Goal: Task Accomplishment & Management: Use online tool/utility

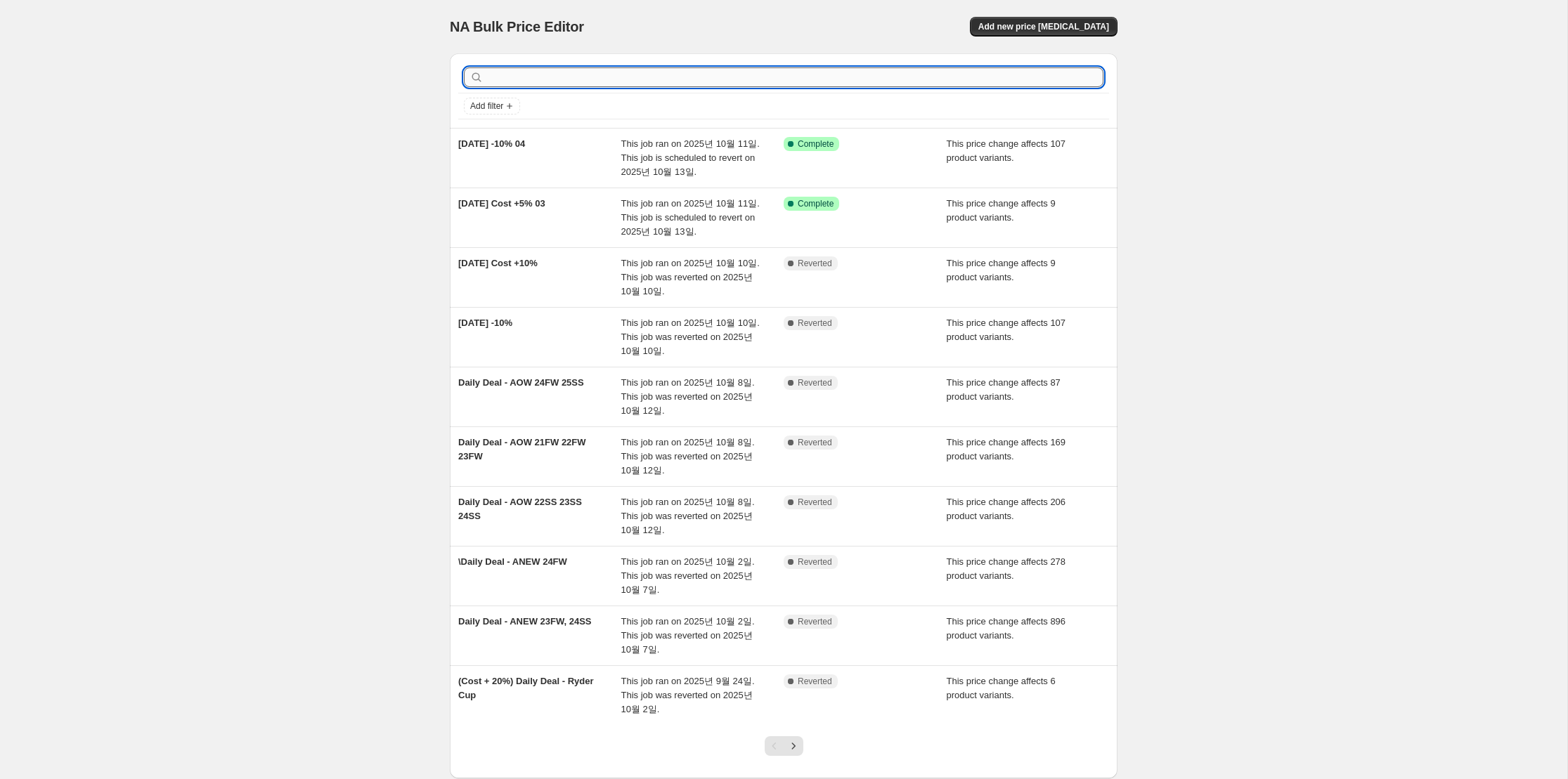
click at [913, 85] on input "text" at bounding box center [794, 78] width 617 height 20
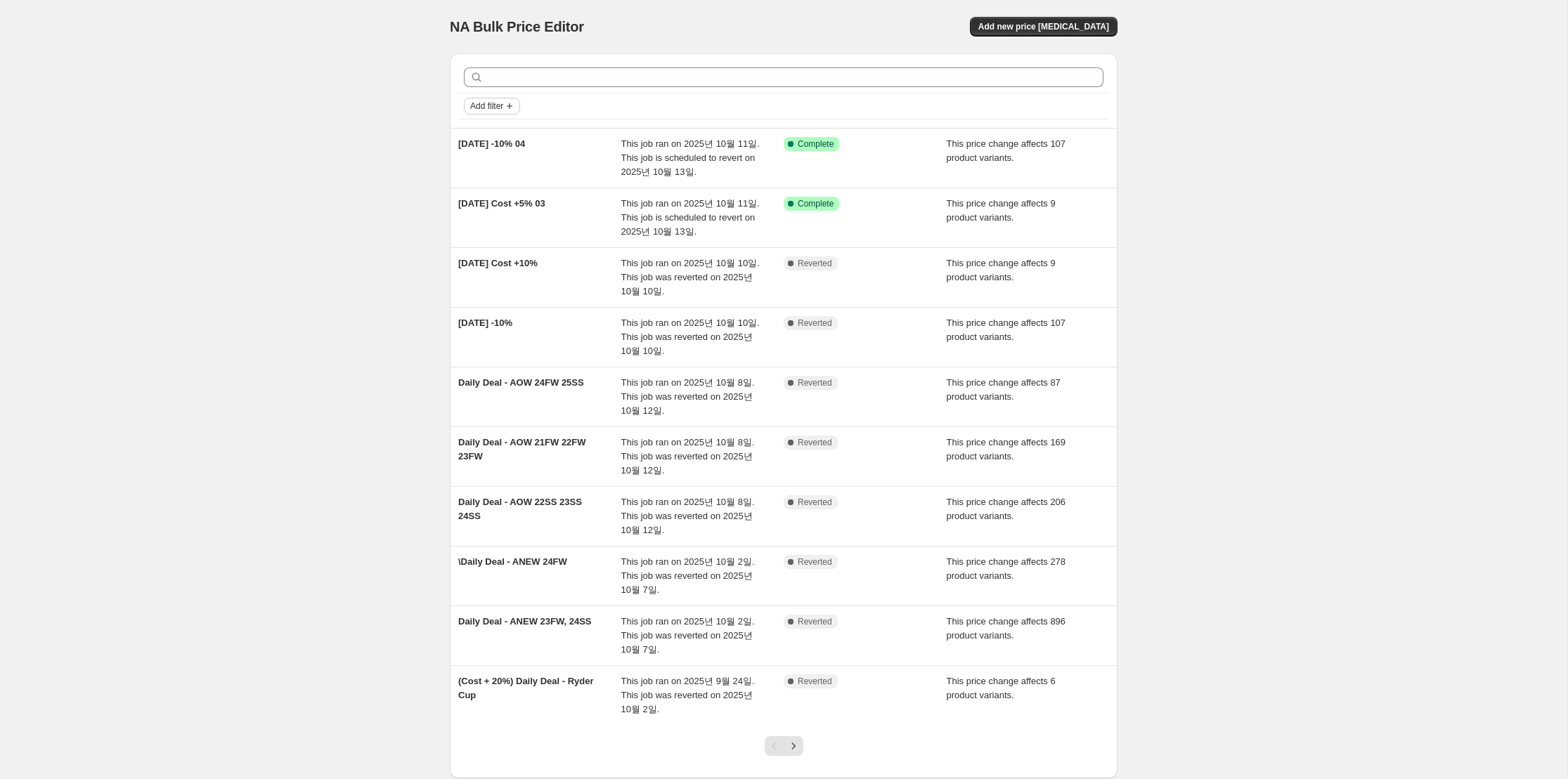
click at [503, 110] on span "Add filter" at bounding box center [487, 107] width 33 height 12
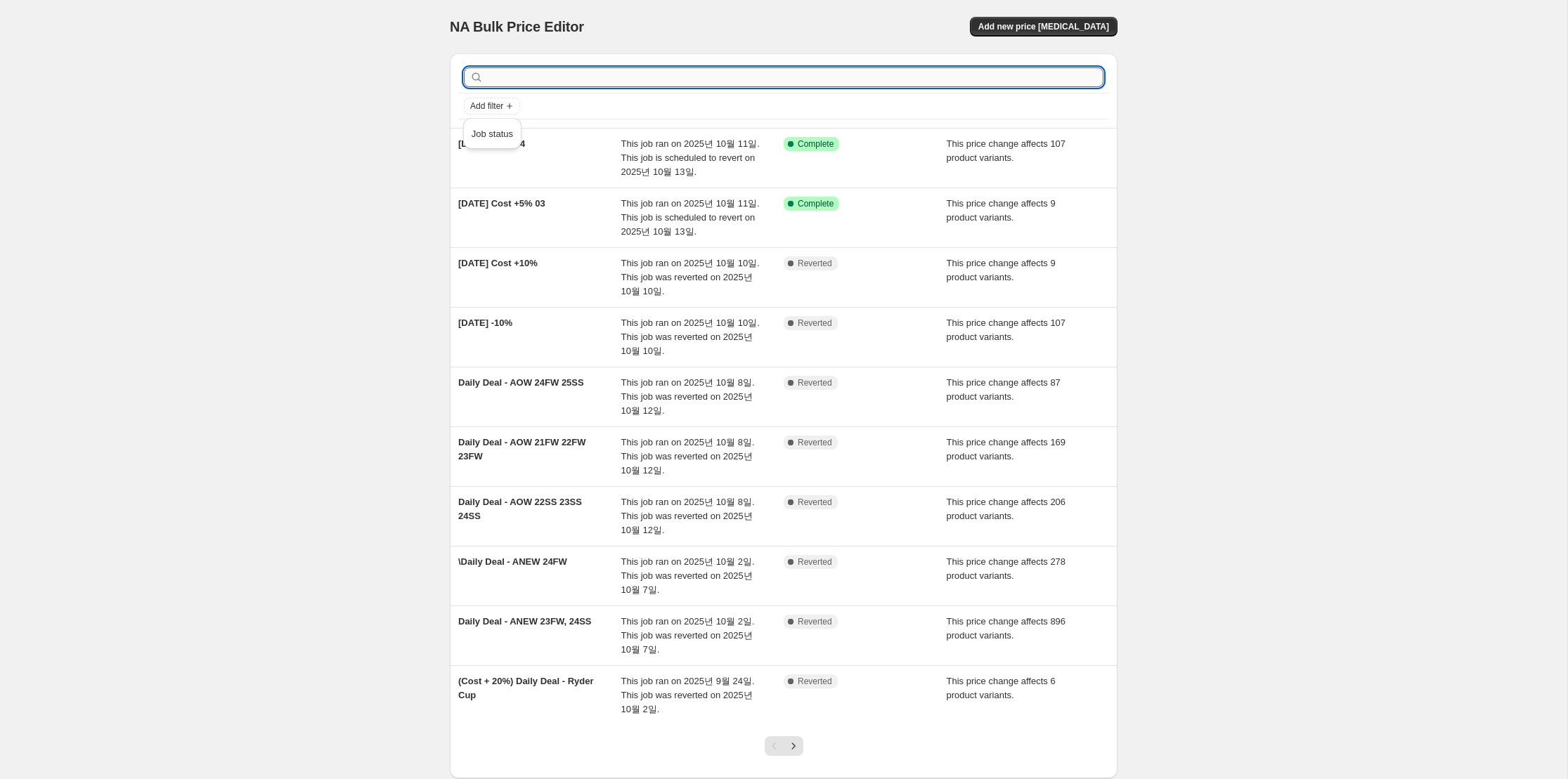
click at [542, 81] on input "text" at bounding box center [794, 78] width 617 height 20
type input "fairli"
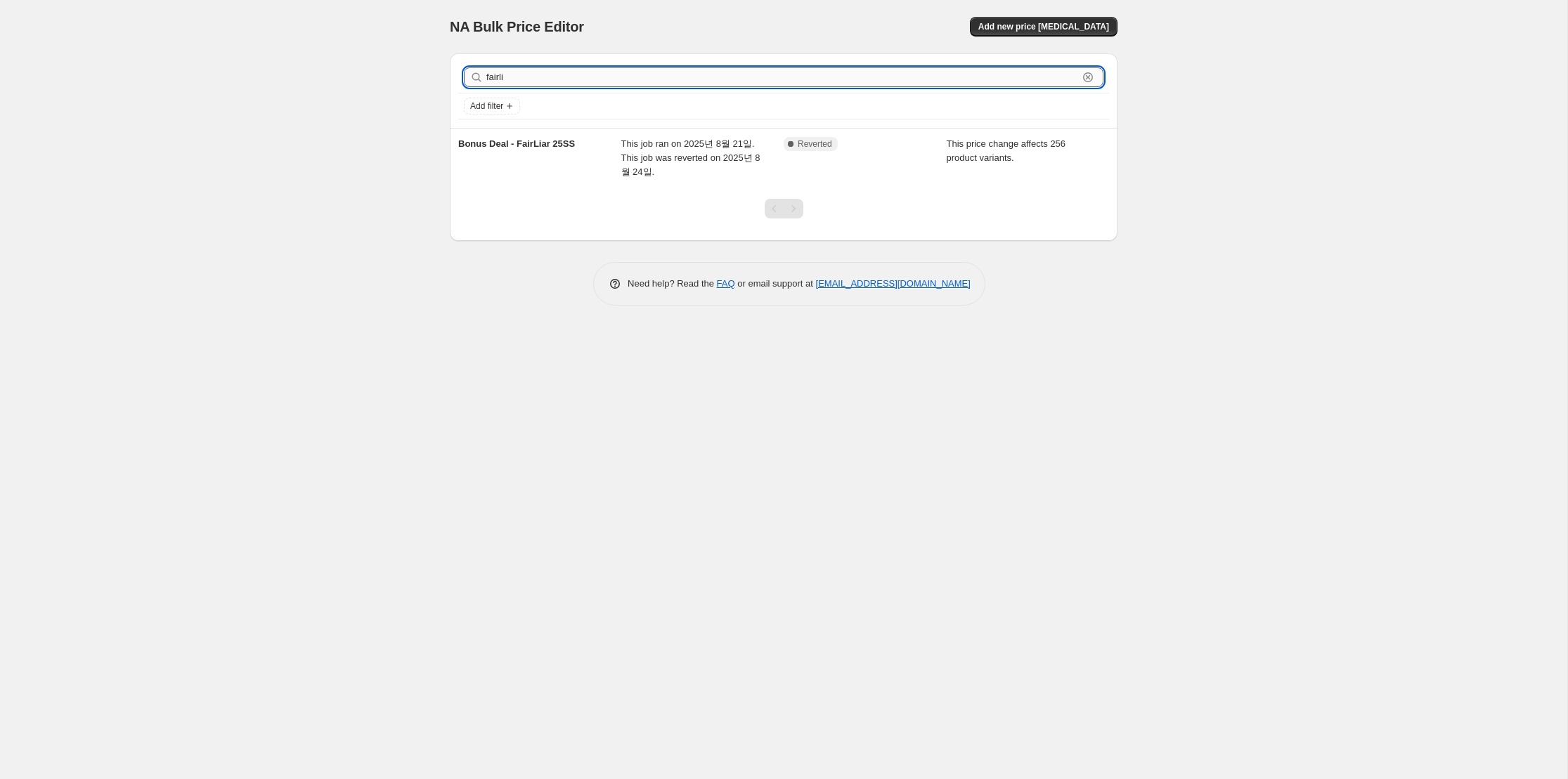
click at [546, 83] on input "fairli" at bounding box center [782, 78] width 592 height 20
type input "fair"
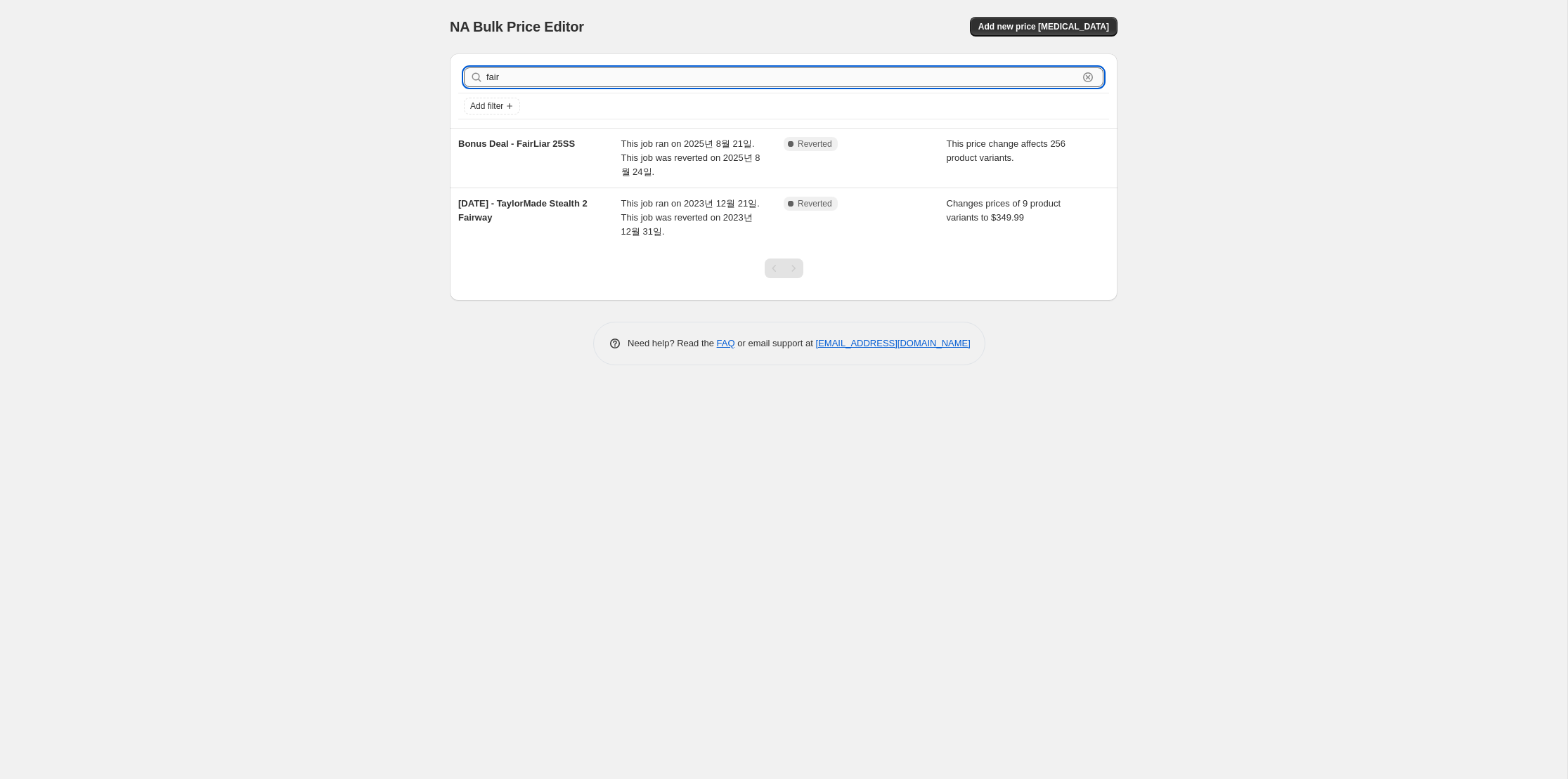
click at [660, 71] on input "fair" at bounding box center [782, 78] width 592 height 20
type input "fairliar"
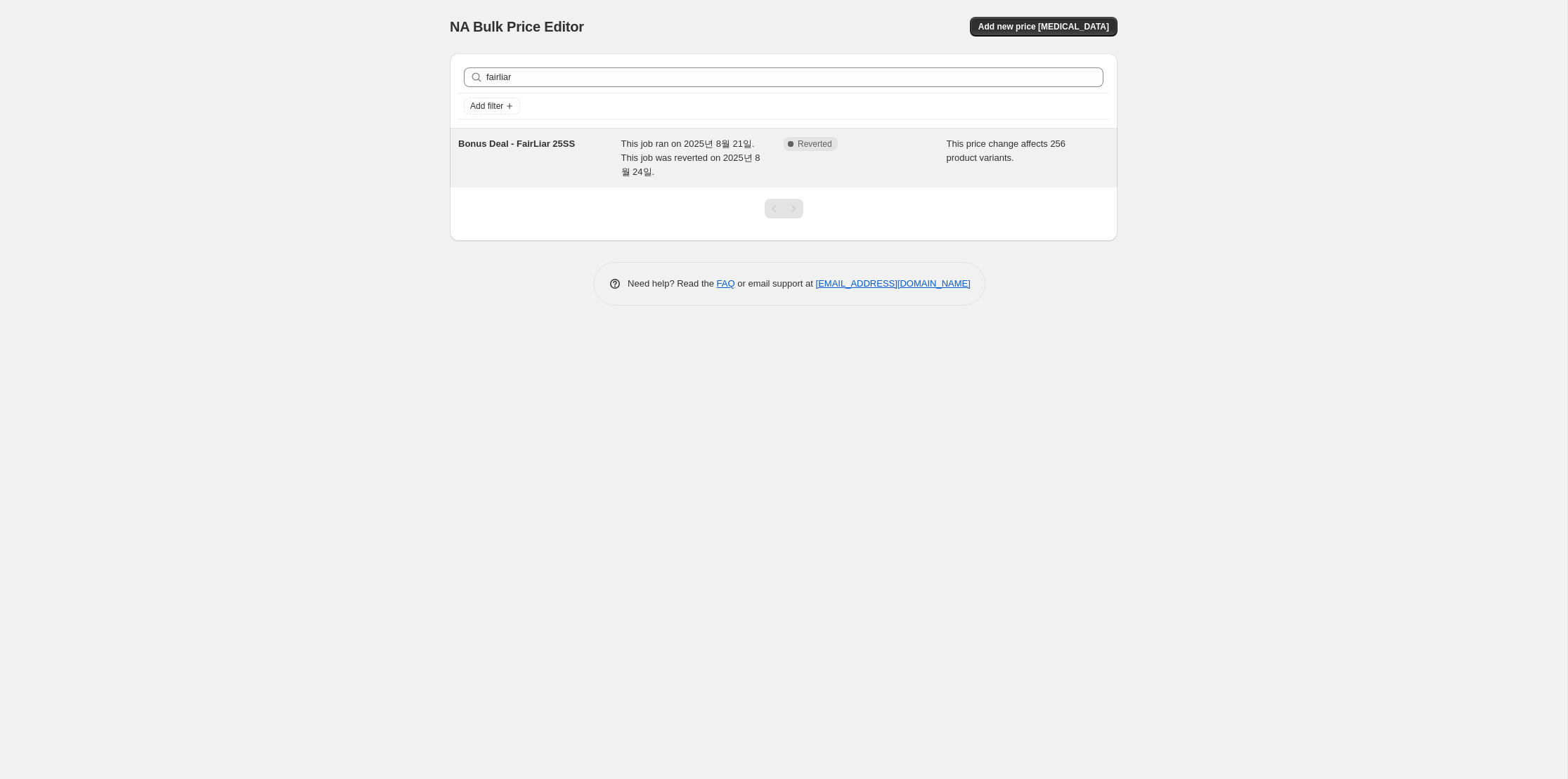
click at [649, 160] on span "This job ran on 2025년 8월 21일. This job was reverted on 2025년 8월 24일." at bounding box center [690, 157] width 139 height 39
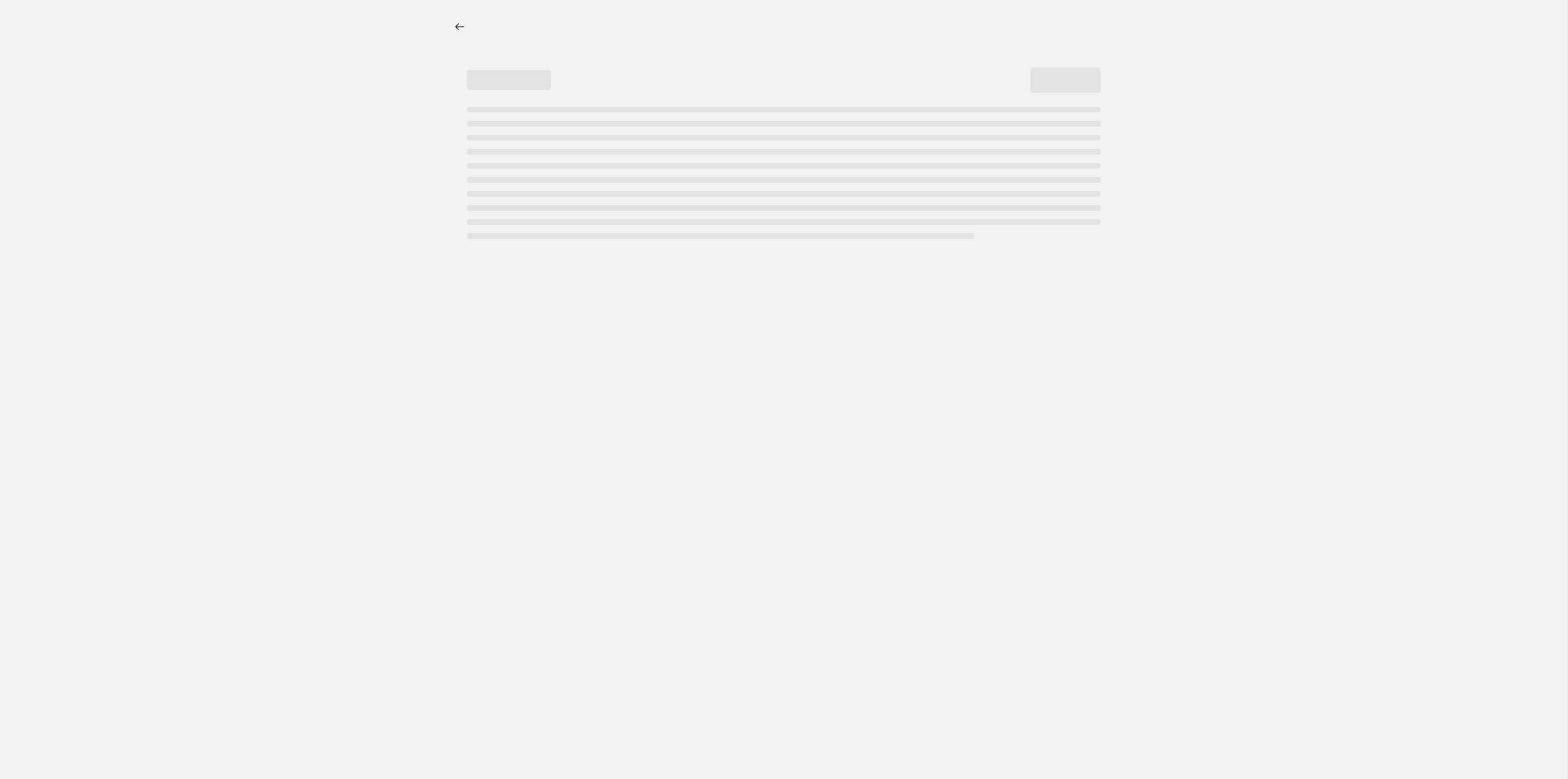
select select "margin"
select select "remove"
select select "collection"
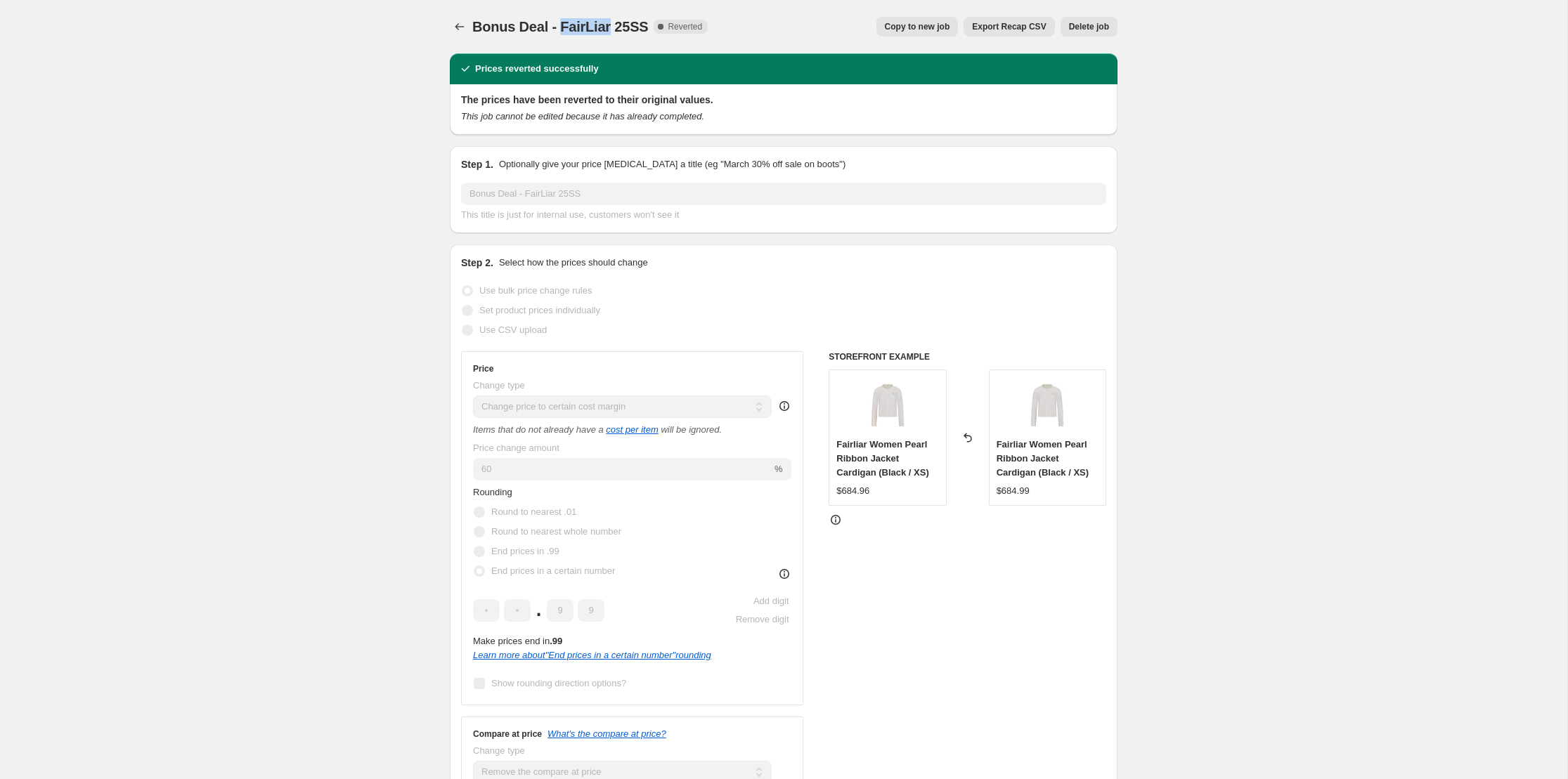
drag, startPoint x: 606, startPoint y: 31, endPoint x: 560, endPoint y: 31, distance: 46.0
click at [560, 31] on span "Bonus Deal - FairLiar 25SS" at bounding box center [560, 26] width 176 height 16
copy span "FairLiar"
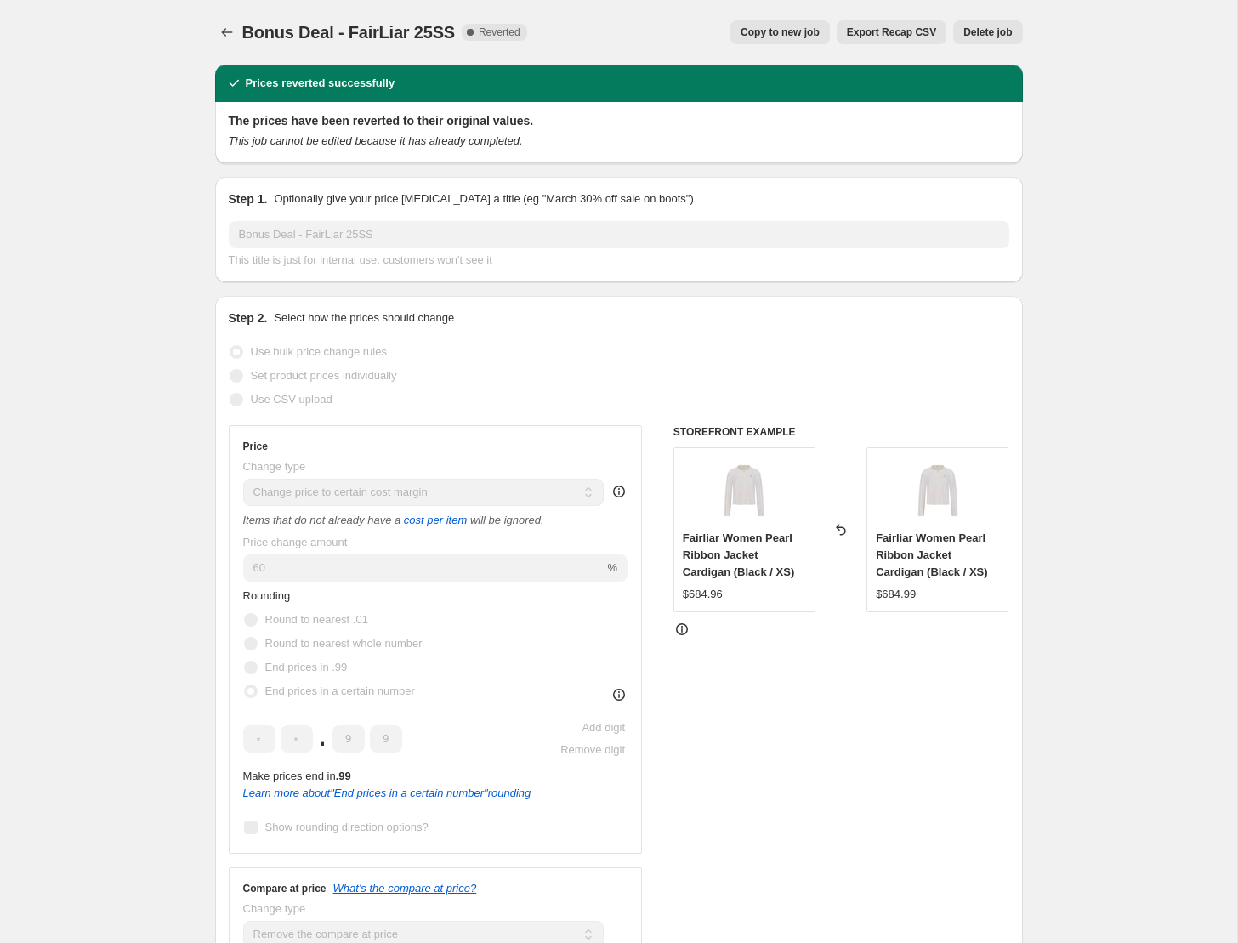
click at [232, 31] on icon "Price change jobs" at bounding box center [226, 32] width 17 height 17
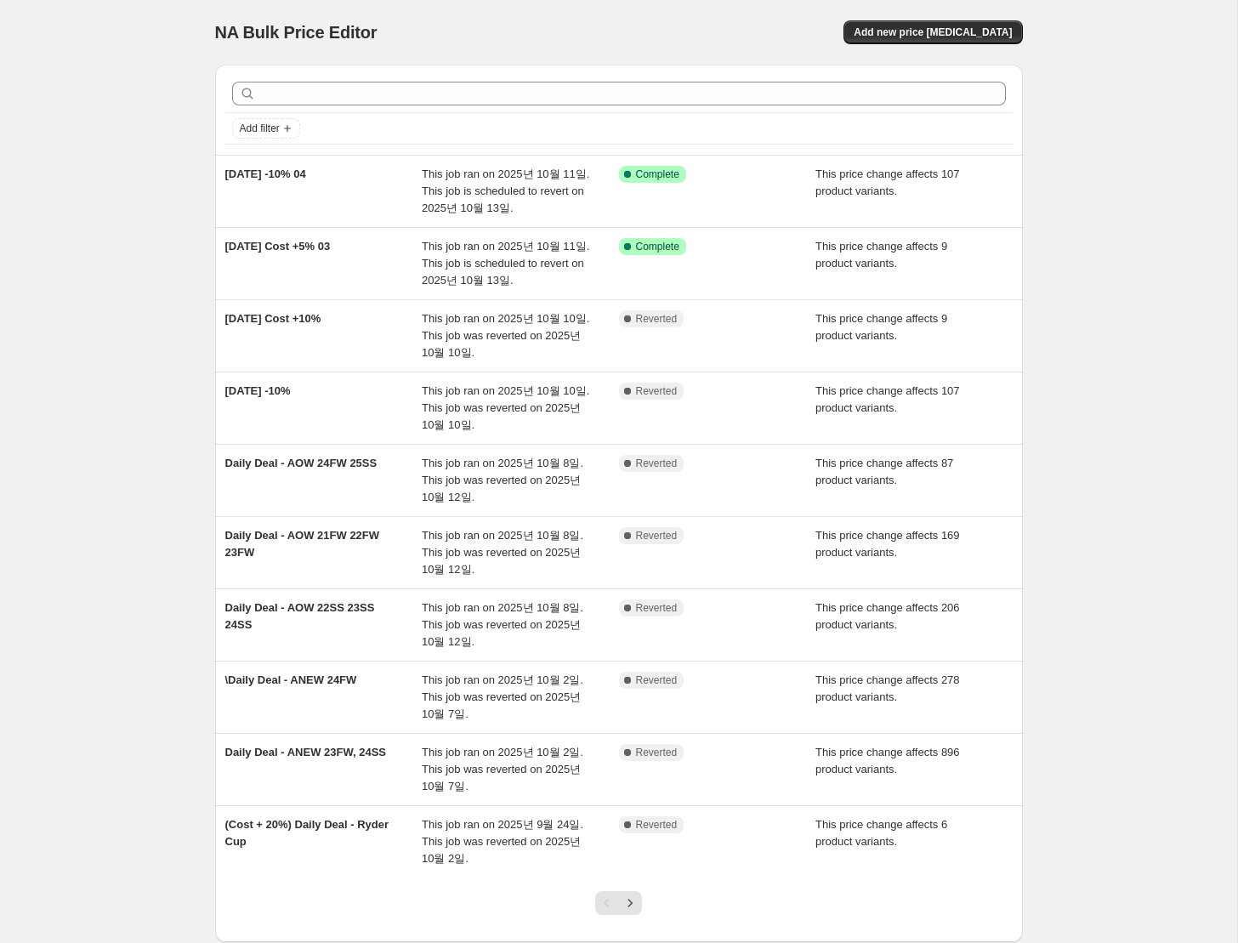
click at [172, 282] on div "NA Bulk Price Editor. This page is ready NA Bulk Price Editor Add new price cha…" at bounding box center [618, 523] width 1237 height 1046
click at [176, 384] on div "NA Bulk Price Editor. This page is ready NA Bulk Price Editor Add new price cha…" at bounding box center [618, 523] width 1237 height 1046
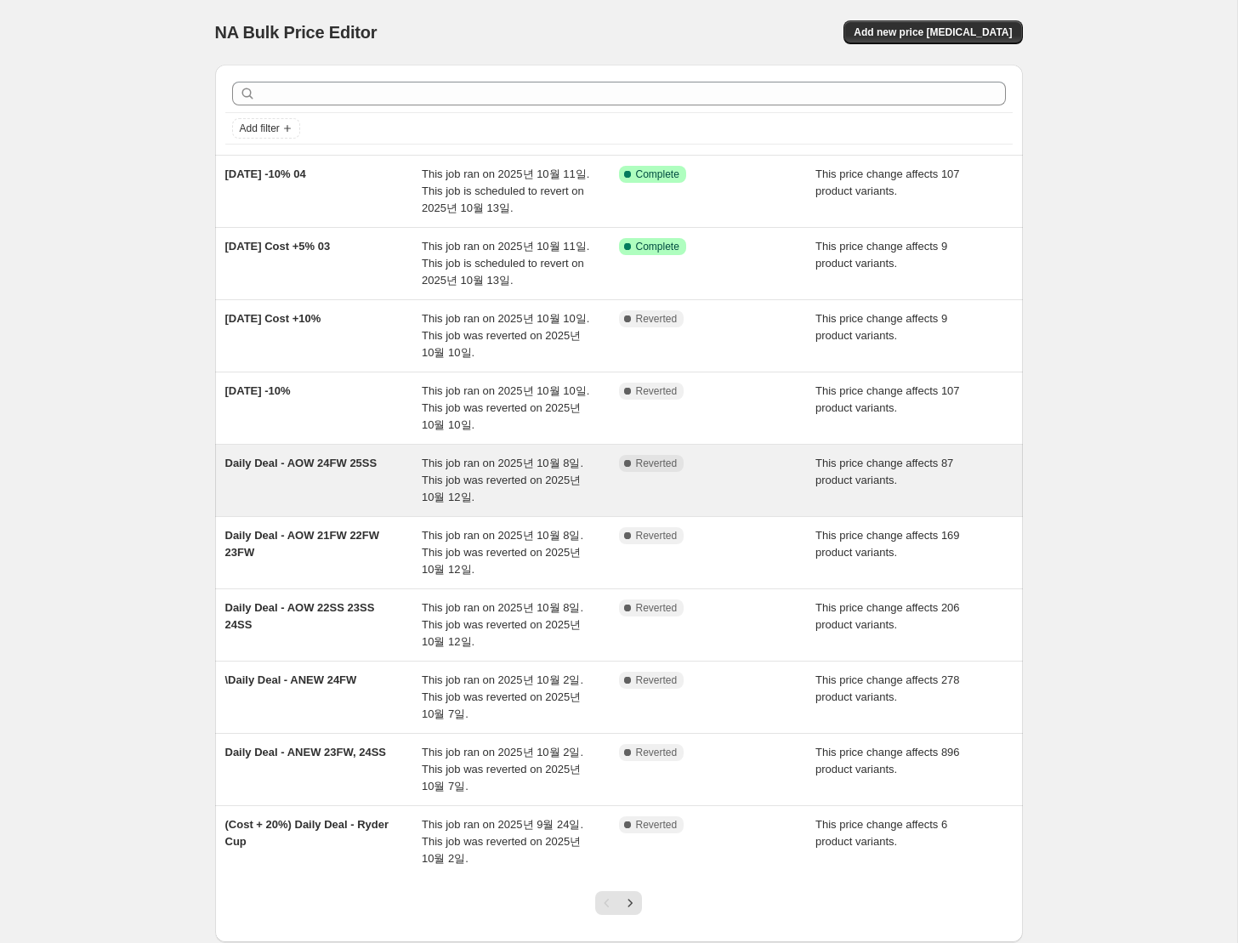
click at [315, 485] on div "Daily Deal - AOW 24FW 25SS" at bounding box center [323, 480] width 197 height 51
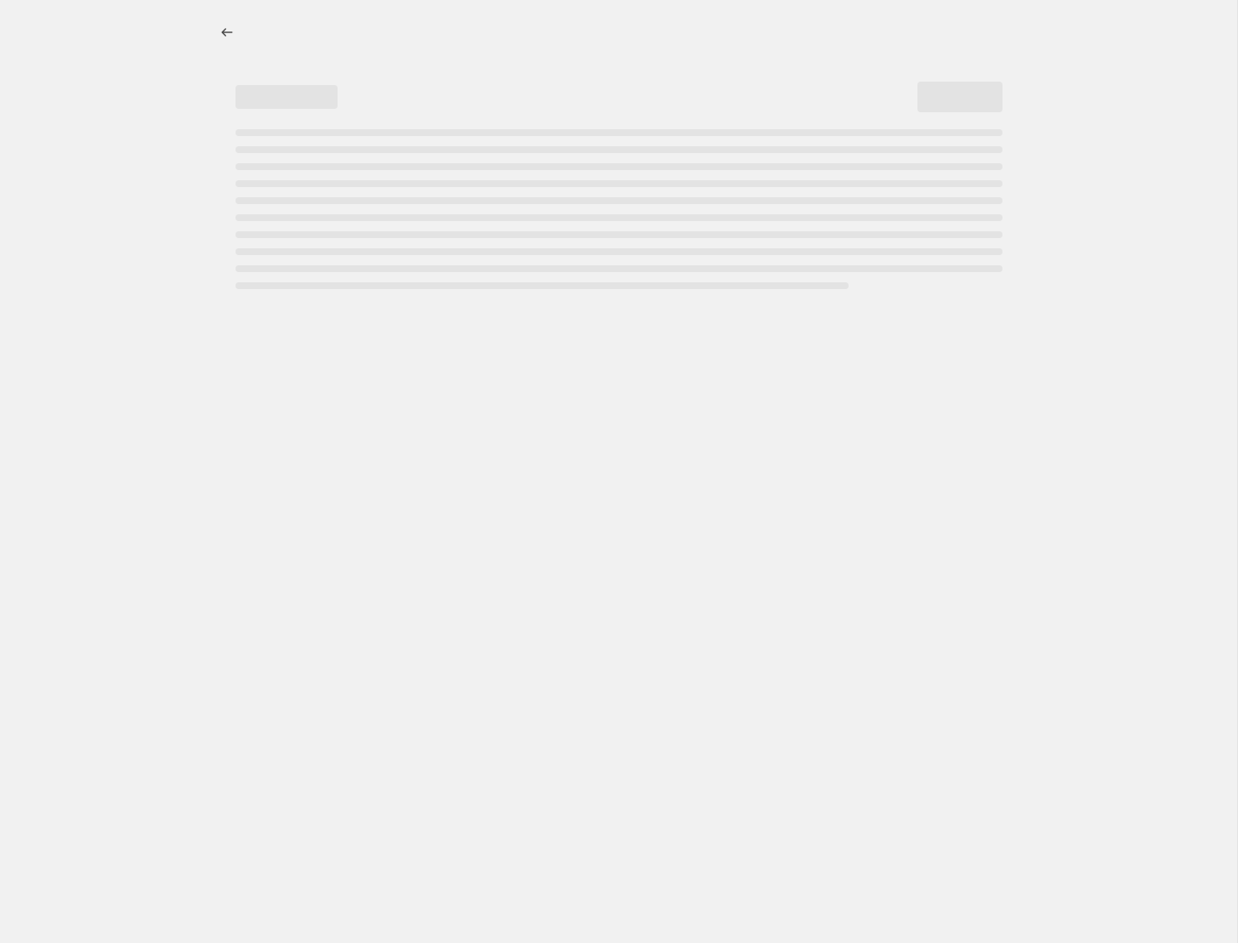
select select "margin"
select select "no_change"
select select "collection"
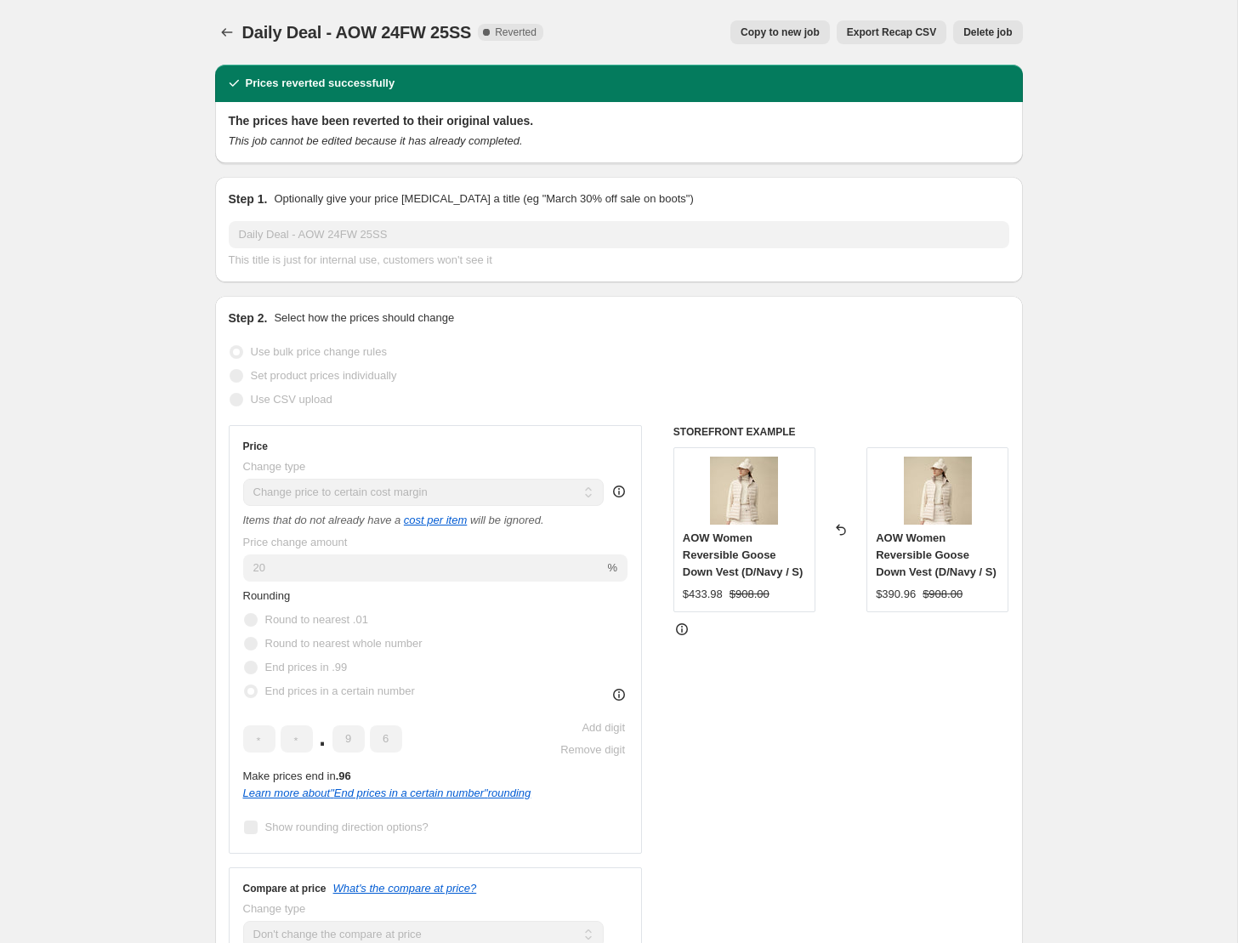
click at [782, 33] on span "Copy to new job" at bounding box center [779, 33] width 79 height 14
select select "margin"
select select "no_change"
select select "collection"
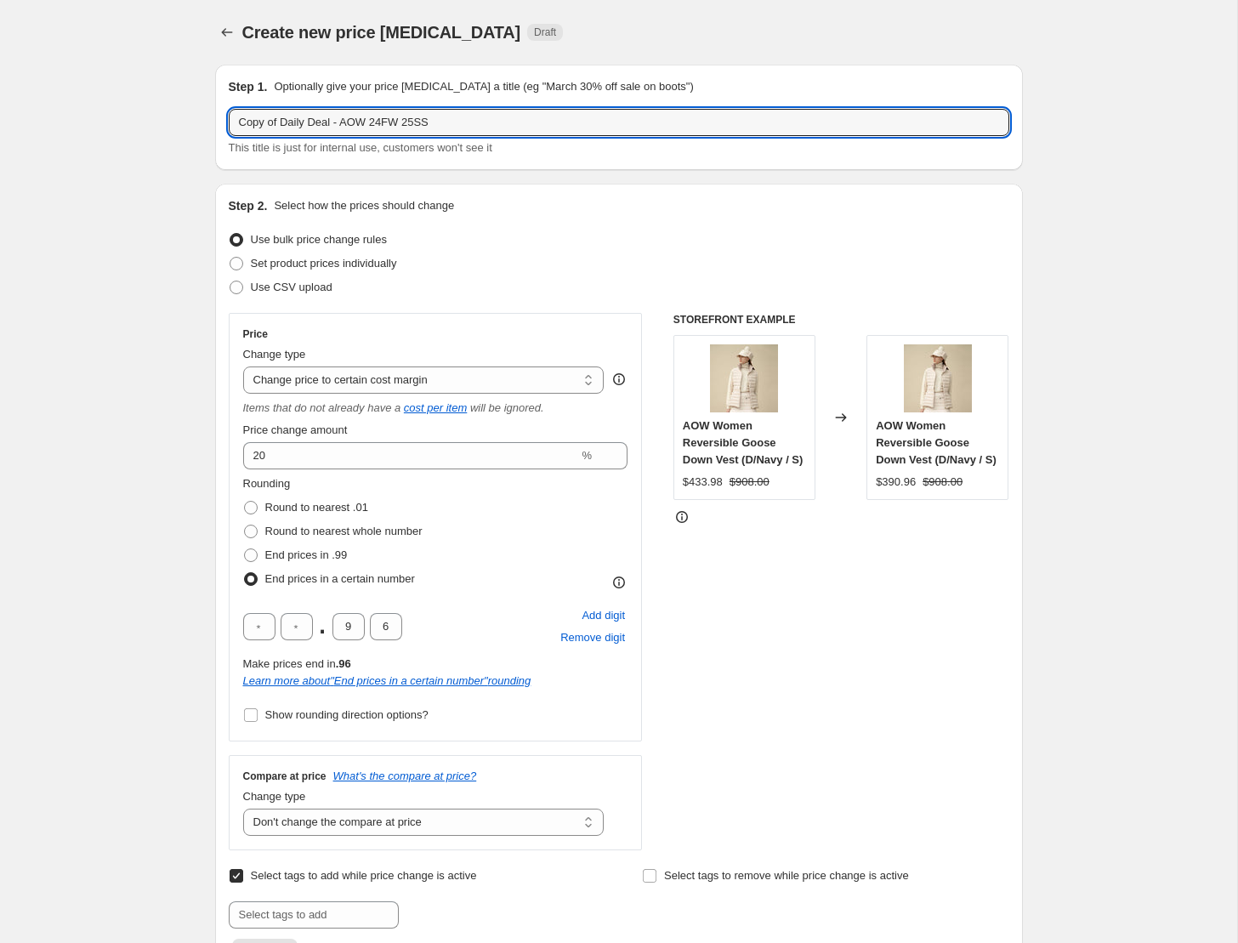
drag, startPoint x: 281, startPoint y: 126, endPoint x: 179, endPoint y: 125, distance: 102.9
drag, startPoint x: 406, startPoint y: 122, endPoint x: 303, endPoint y: 123, distance: 102.0
click at [303, 123] on input "Daily Deal - AOW 24FW 25SS" at bounding box center [619, 122] width 780 height 27
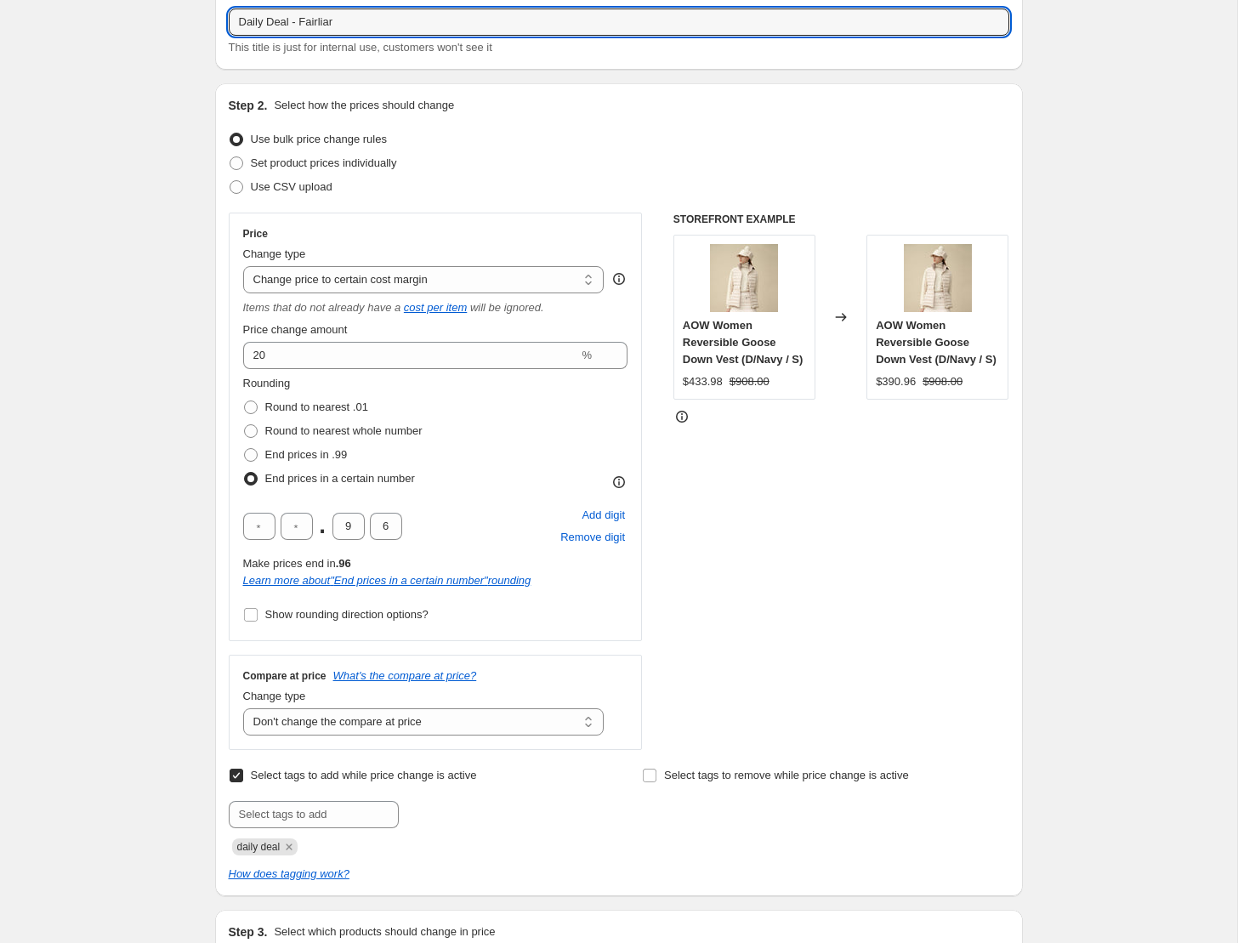
scroll to position [154, 0]
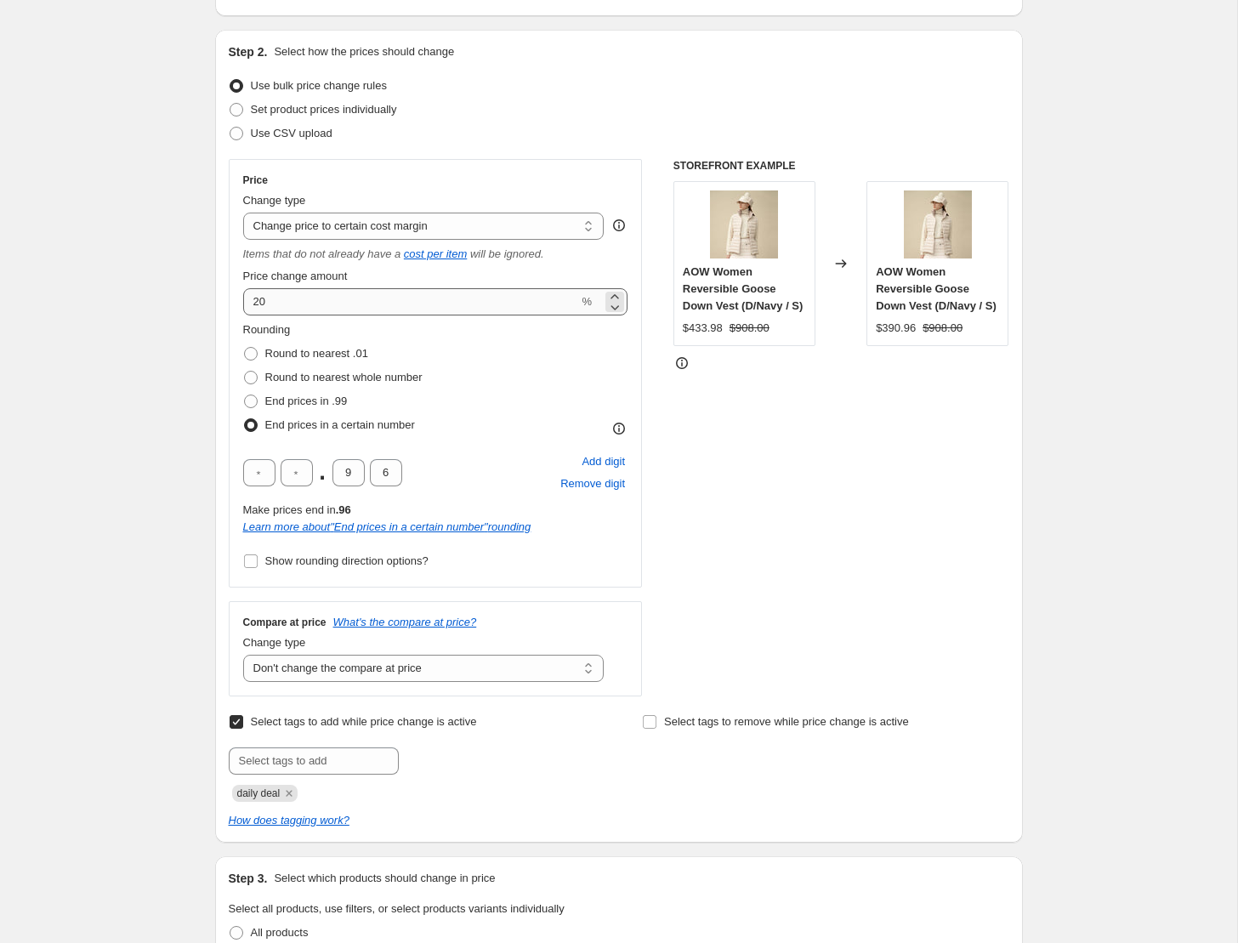
type input "Daily Deal - Fairliar"
drag, startPoint x: 302, startPoint y: 308, endPoint x: 235, endPoint y: 295, distance: 68.4
click at [235, 295] on div "Price Change type Change the price to a certain amount Change the price by a ce…" at bounding box center [436, 373] width 414 height 428
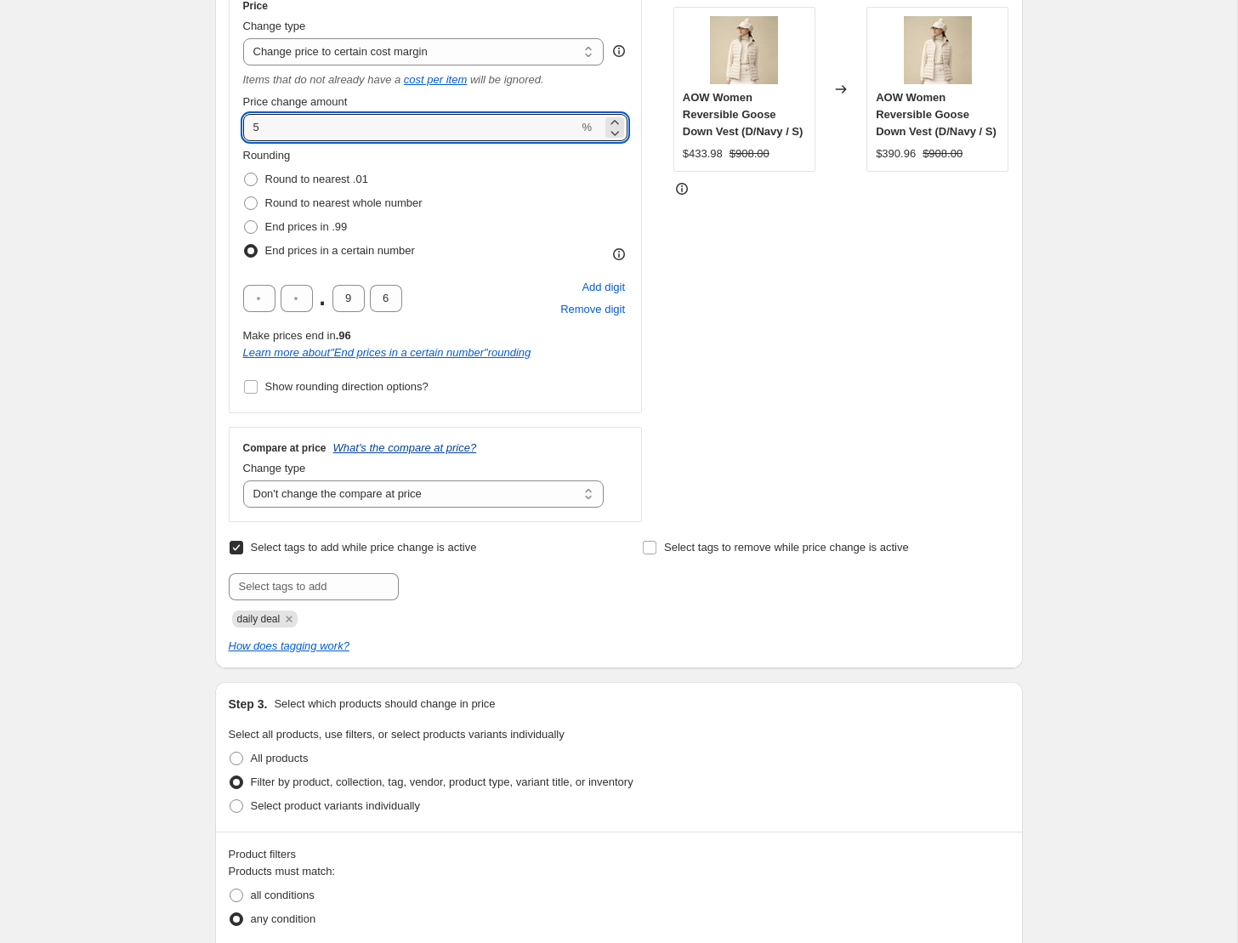
scroll to position [347, 0]
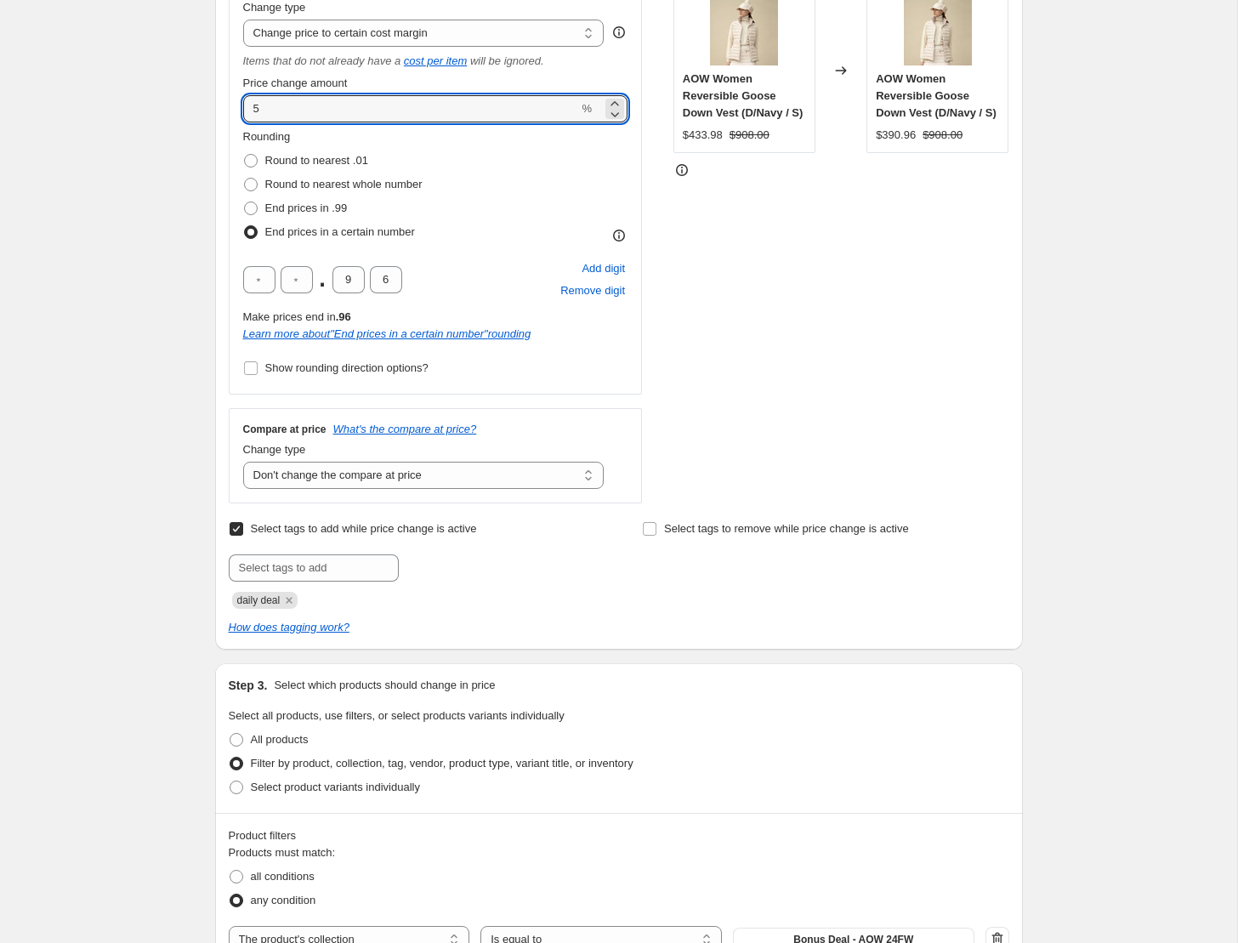
type input "5"
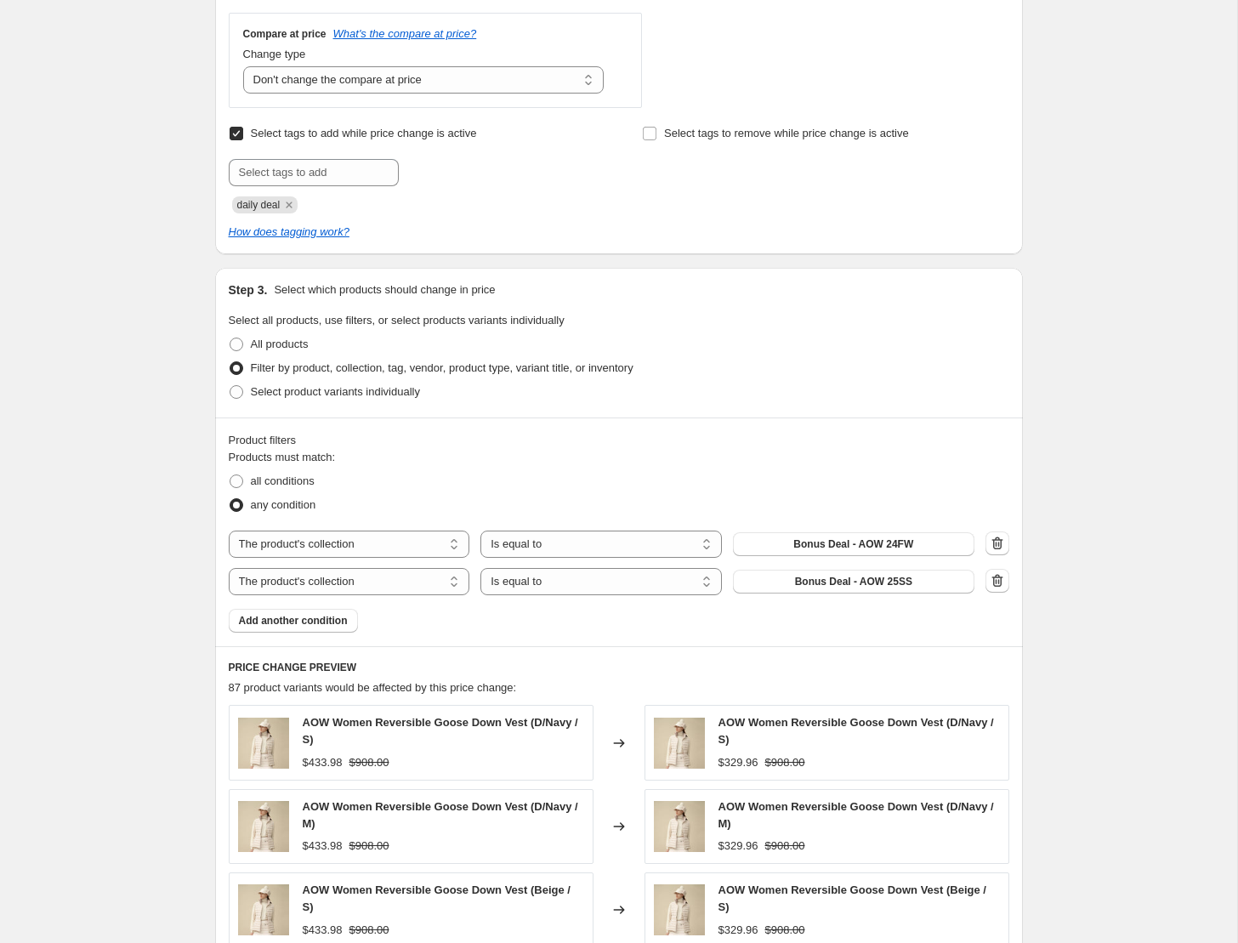
scroll to position [754, 0]
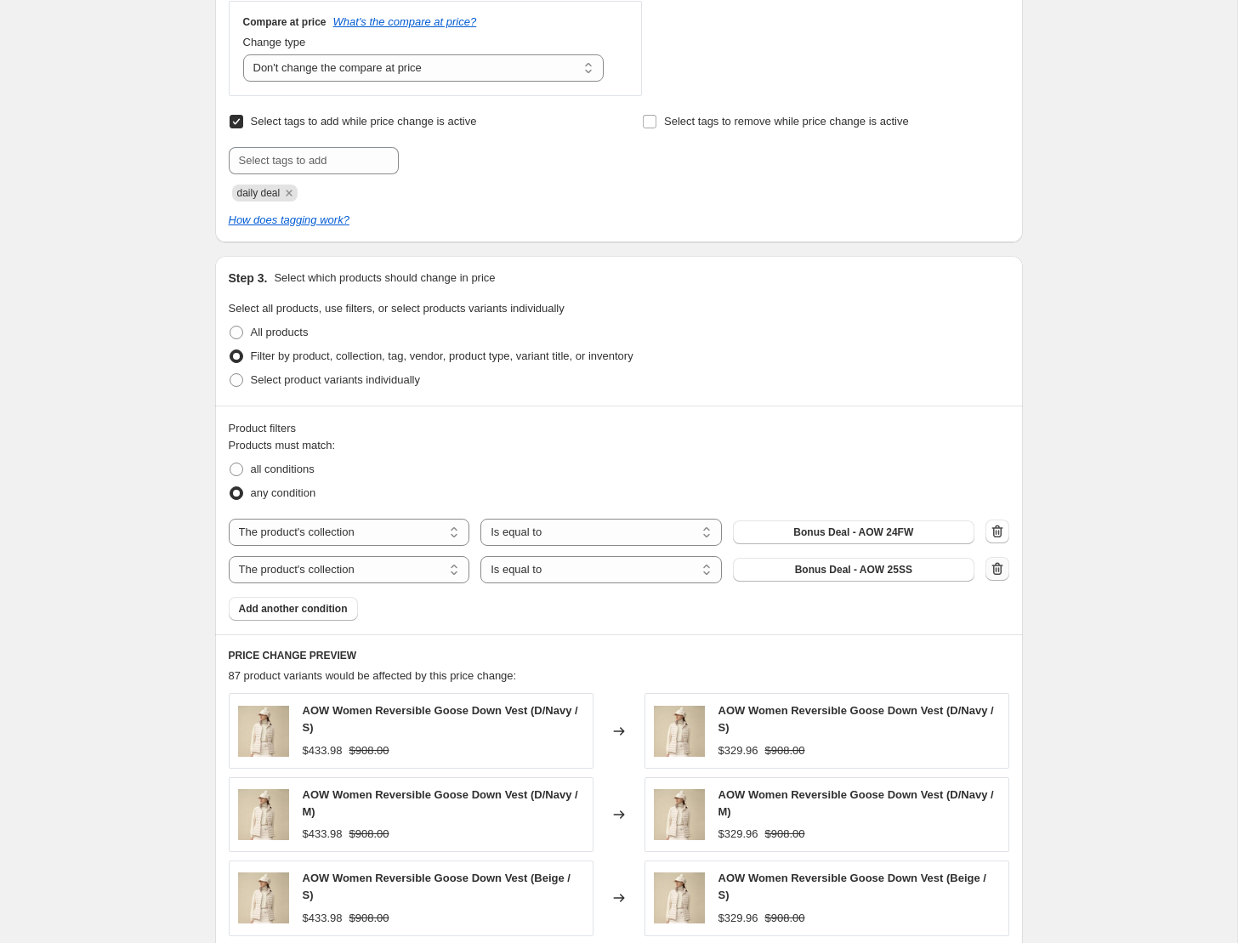
click at [985, 571] on button "button" at bounding box center [997, 569] width 24 height 24
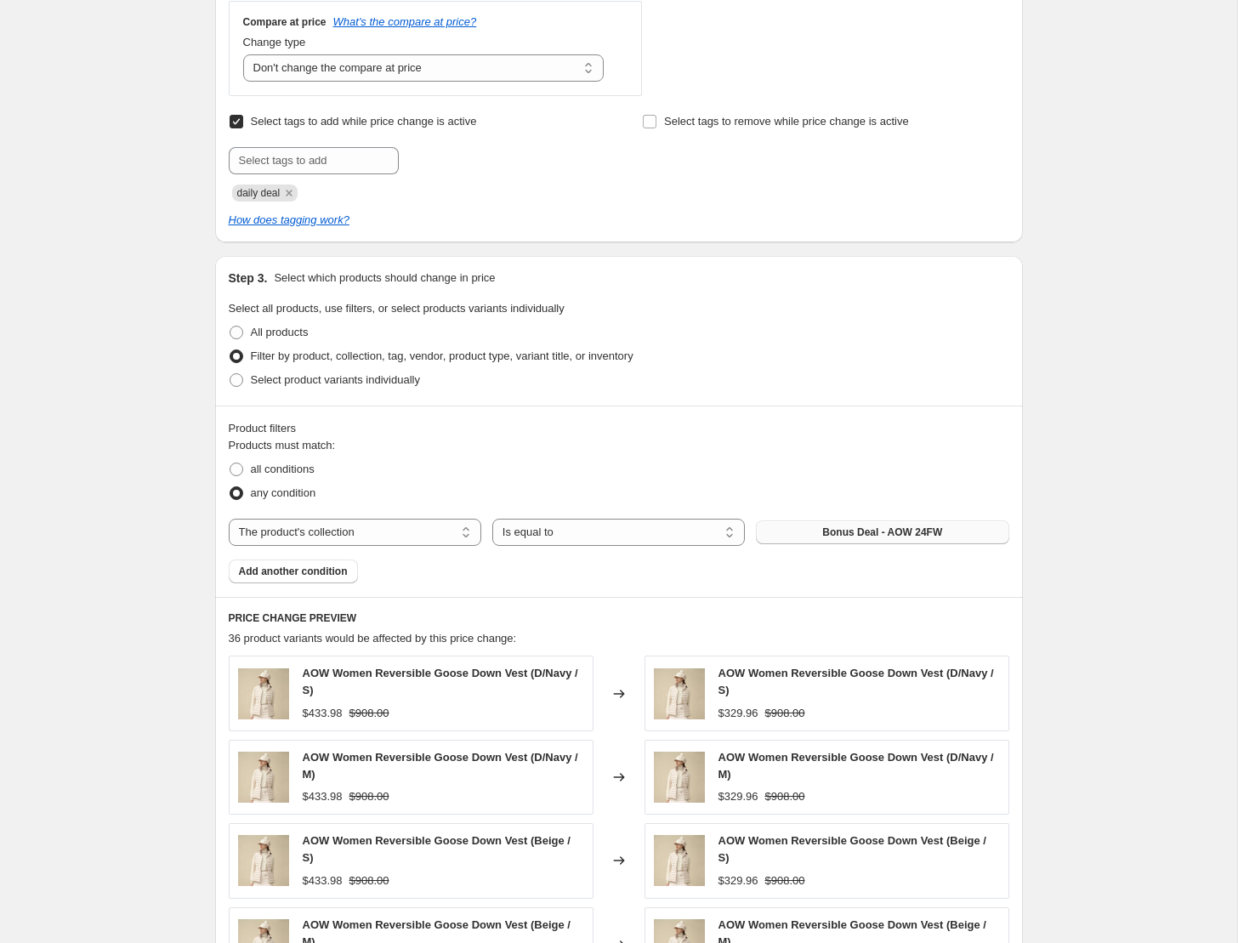
click at [825, 532] on span "Bonus Deal - AOW 24FW" at bounding box center [882, 532] width 120 height 14
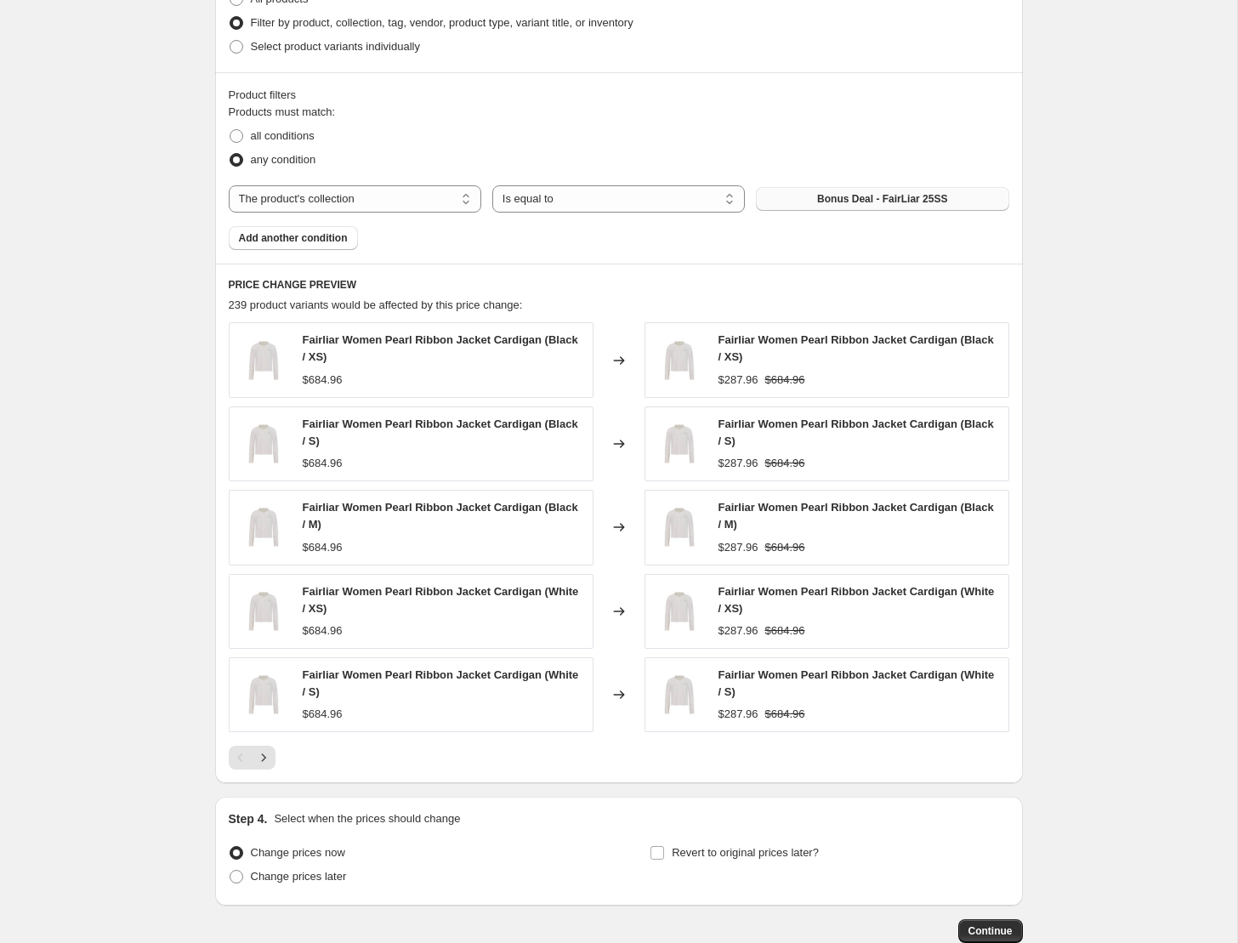
scroll to position [1191, 0]
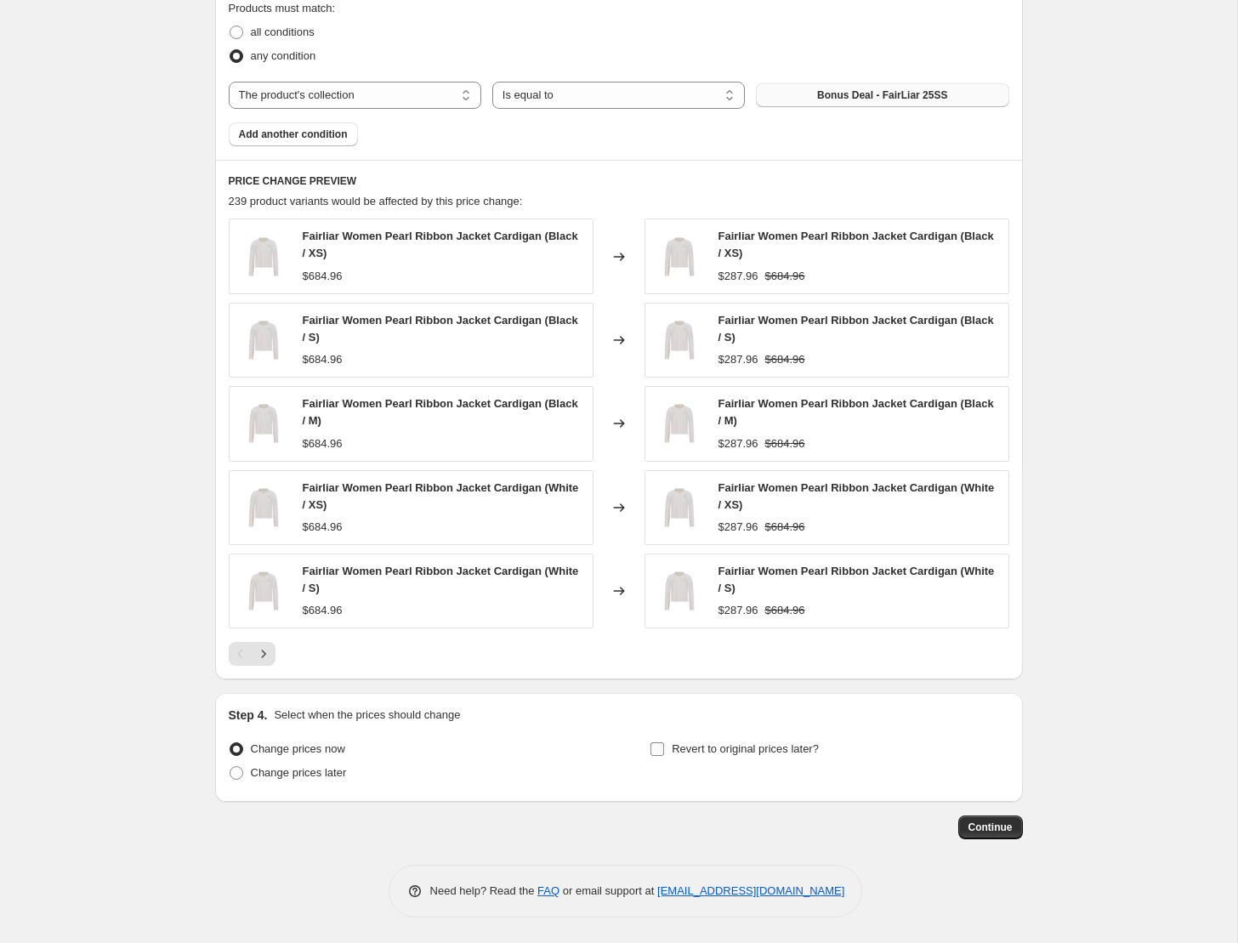
click at [655, 751] on input "Revert to original prices later?" at bounding box center [657, 749] width 14 height 14
checkbox input "true"
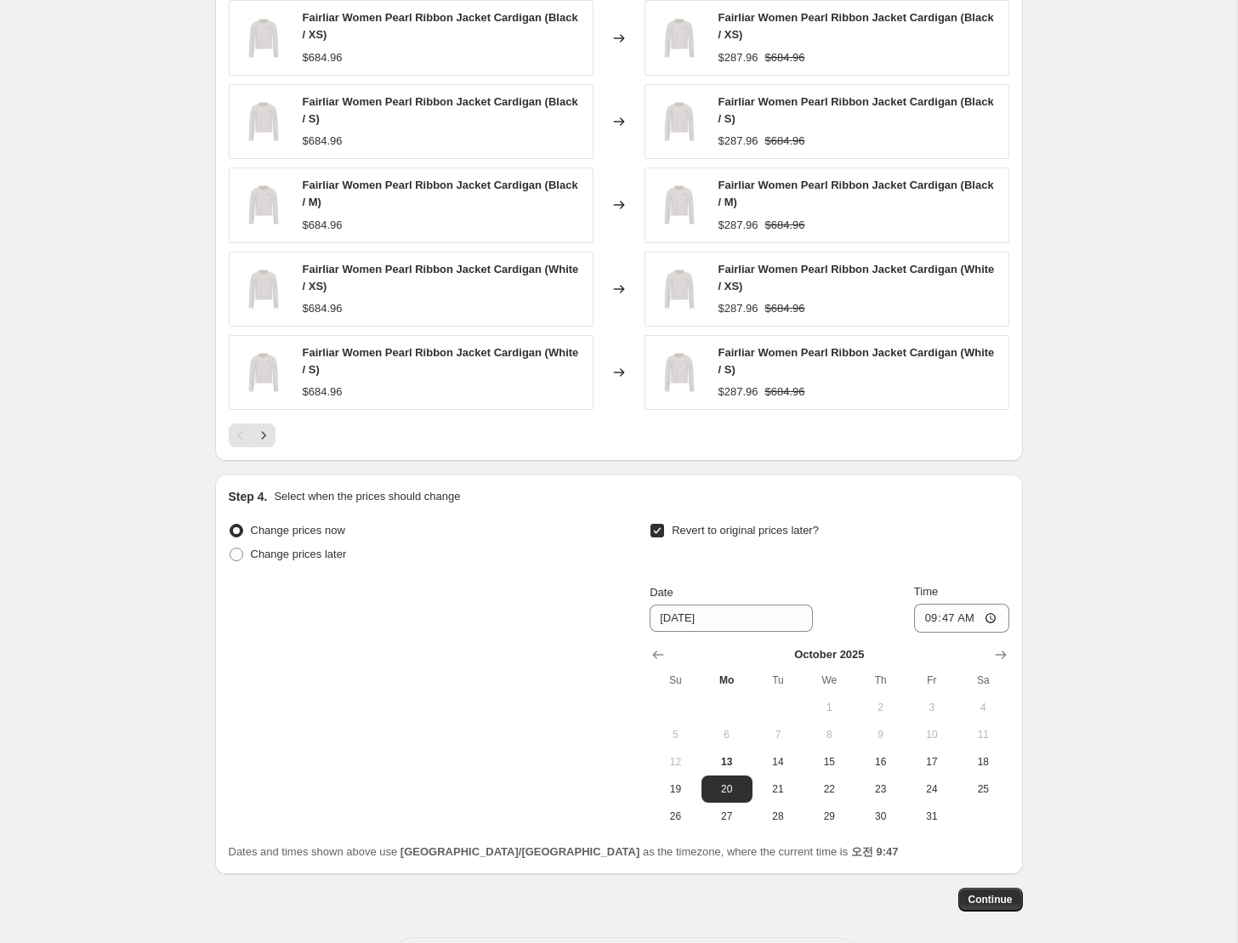
scroll to position [1482, 0]
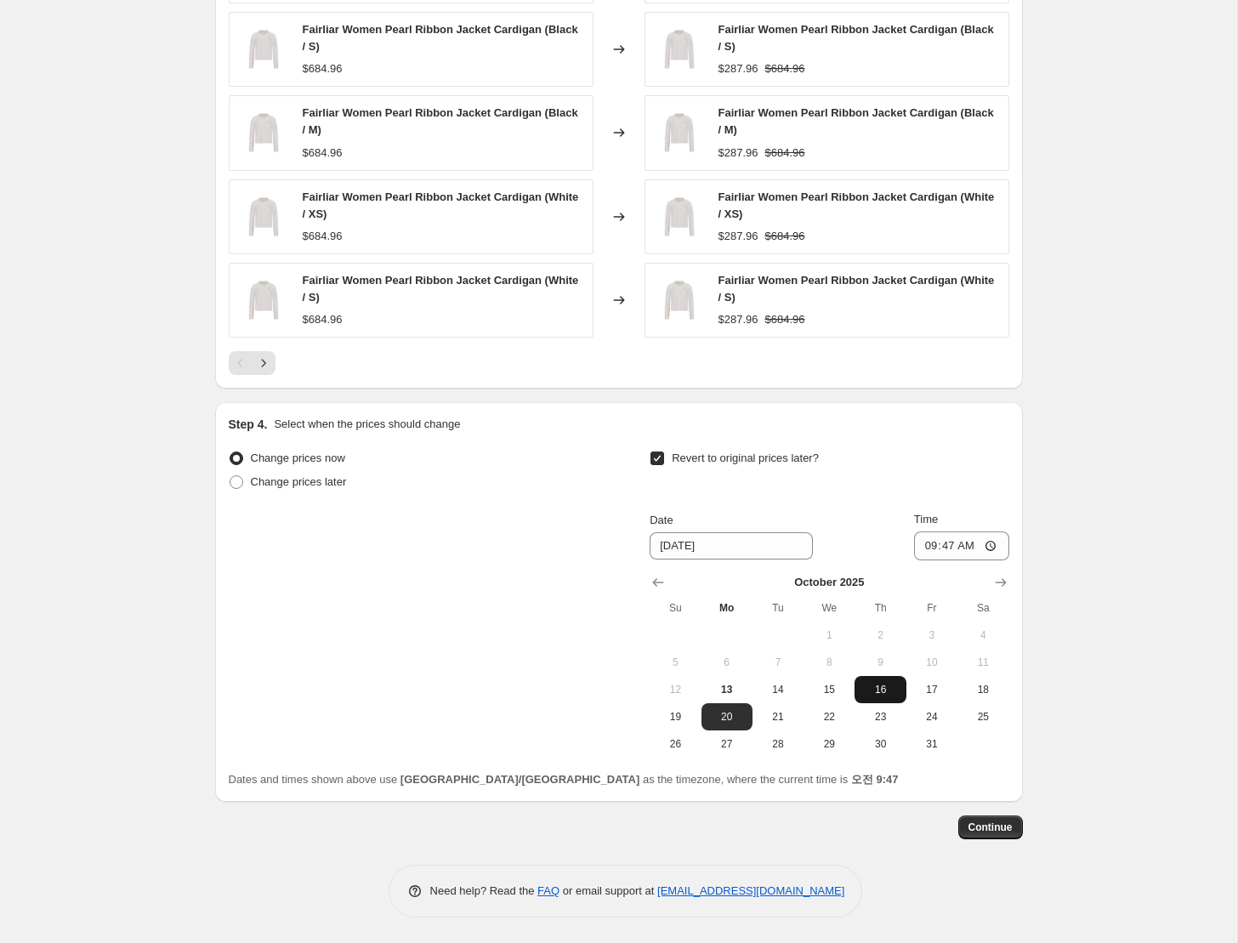
click at [886, 701] on button "16" at bounding box center [879, 689] width 51 height 27
type input "10/16/2025"
click at [993, 553] on input "09:47" at bounding box center [961, 545] width 95 height 29
type input "23:59"
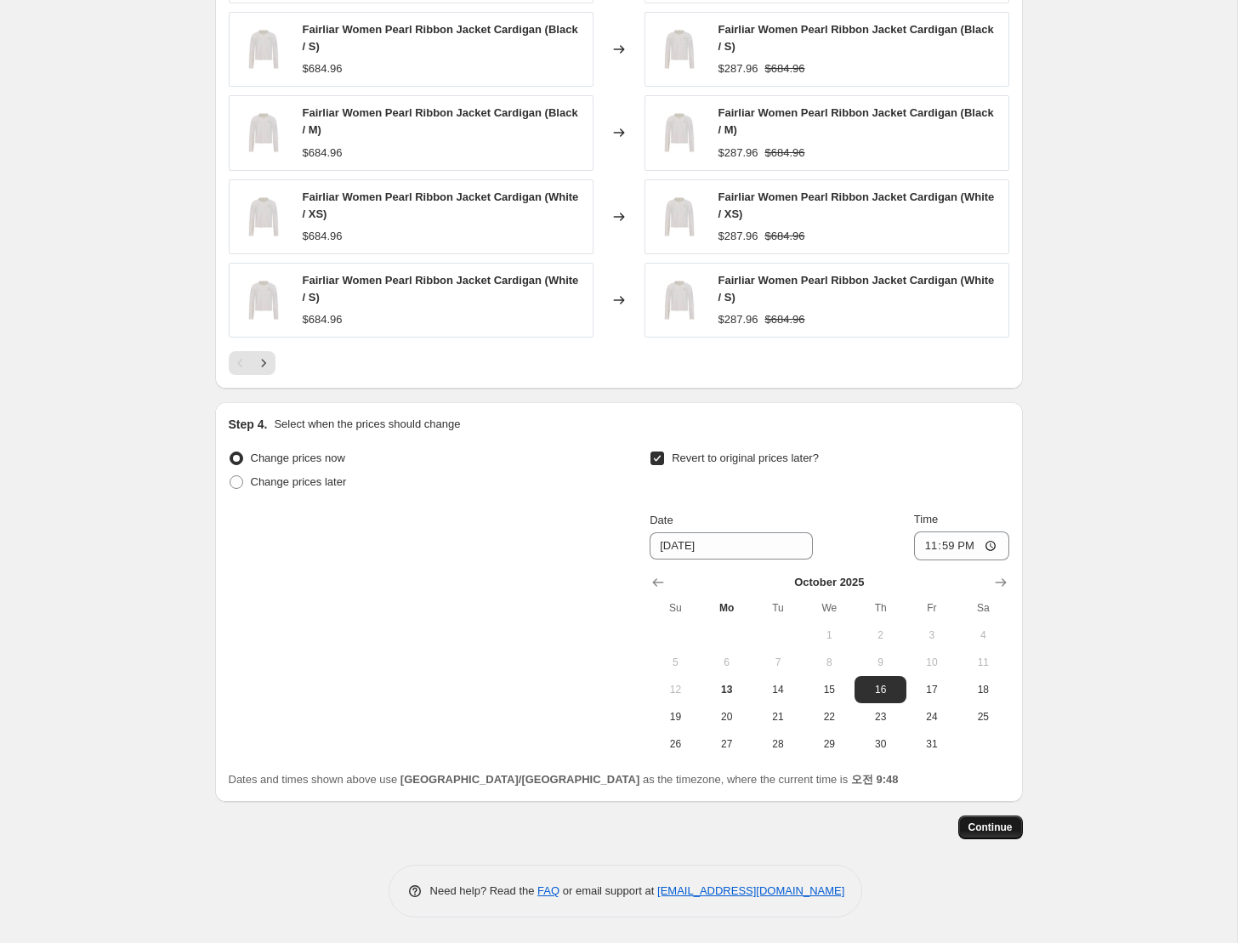
click at [989, 831] on span "Continue" at bounding box center [990, 827] width 44 height 14
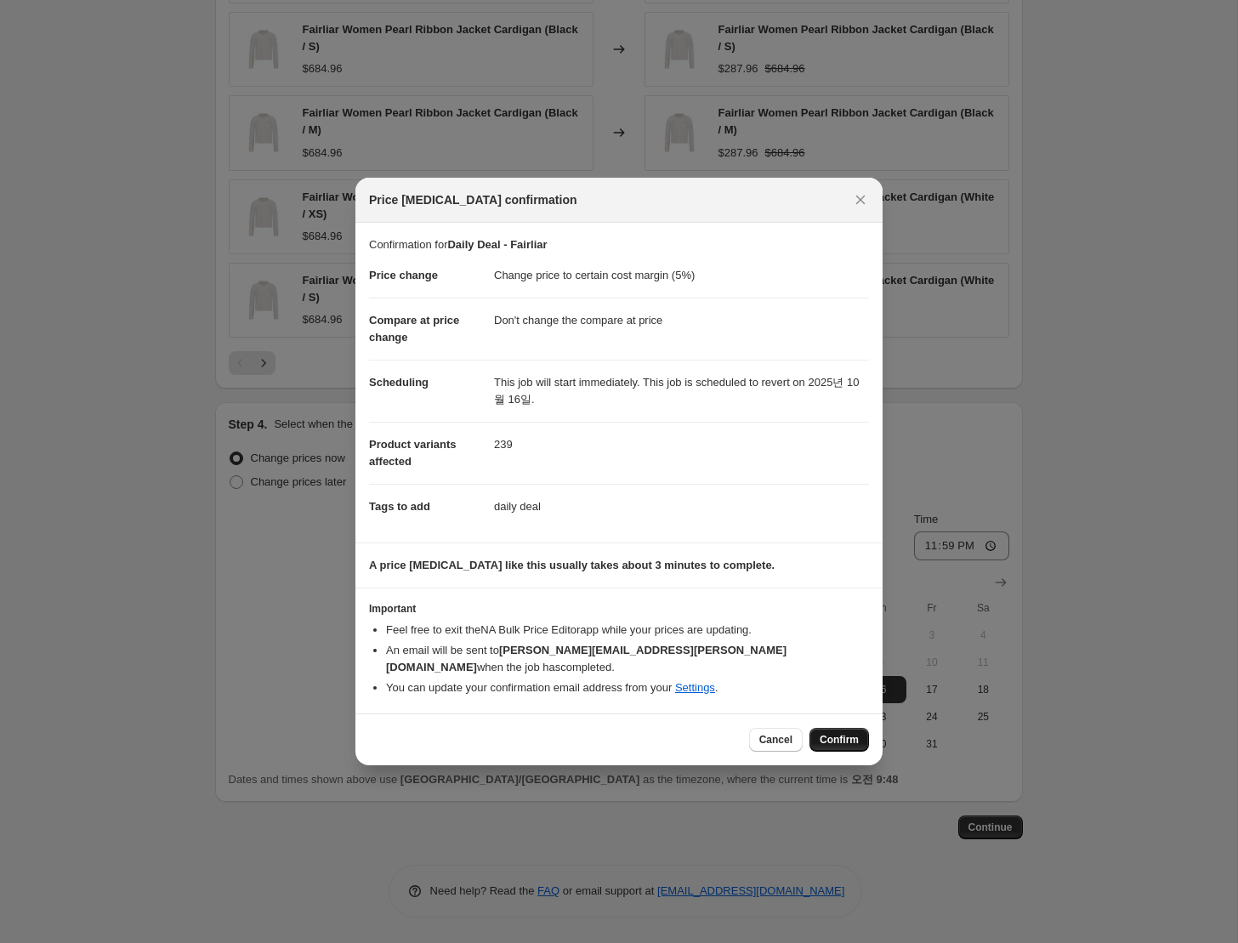
click at [837, 739] on button "Confirm" at bounding box center [839, 740] width 60 height 24
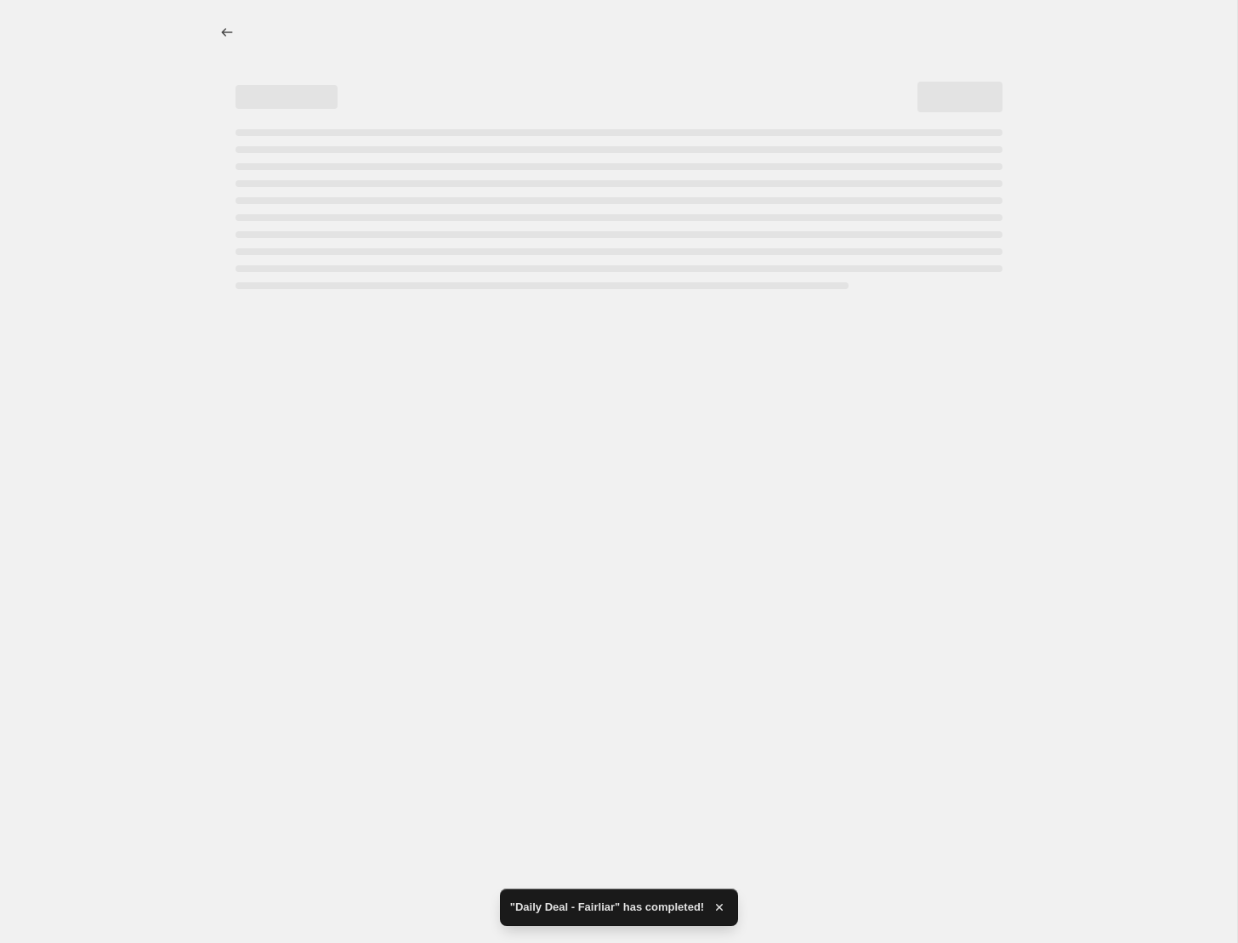
select select "margin"
select select "no_change"
select select "collection"
